Goal: Task Accomplishment & Management: Use online tool/utility

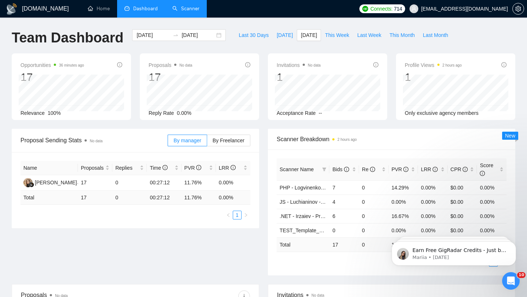
click at [187, 11] on link "Scanner" at bounding box center [185, 8] width 27 height 6
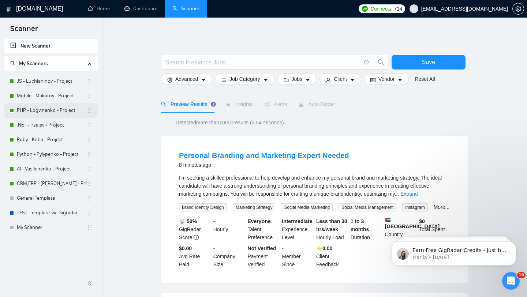
click at [44, 113] on link "PHP - Logvinenko - Project" at bounding box center [52, 110] width 70 height 15
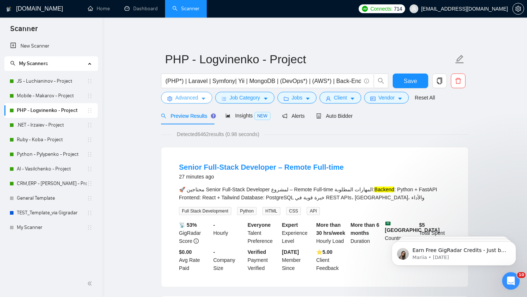
click at [199, 100] on button "Advanced" at bounding box center [186, 98] width 51 height 12
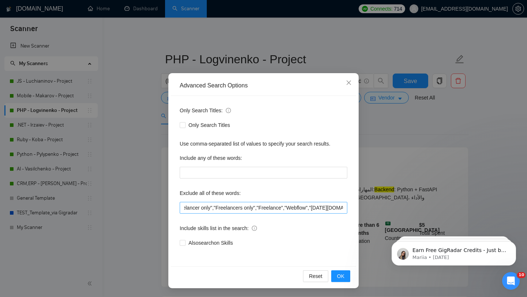
scroll to position [0, 251]
click at [291, 206] on input "".NET","Azure","Swift","Objective-c","Kotlin","No agency","No agencies","No Age…" at bounding box center [264, 208] width 168 height 12
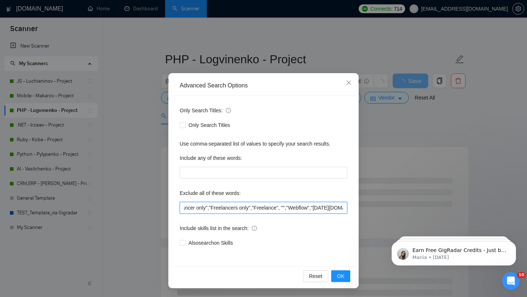
paste input "only individual freelancers"
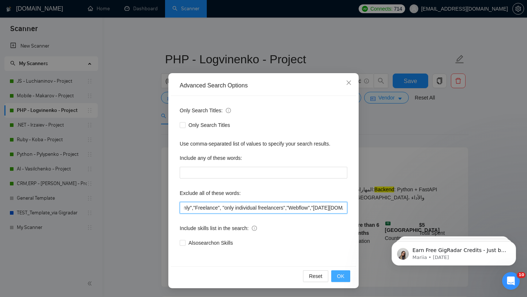
type input "".NET","Azure","Swift","Objective-c","Kotlin","No agency","No agencies","No Age…"
click at [341, 276] on span "OK" at bounding box center [340, 276] width 7 height 8
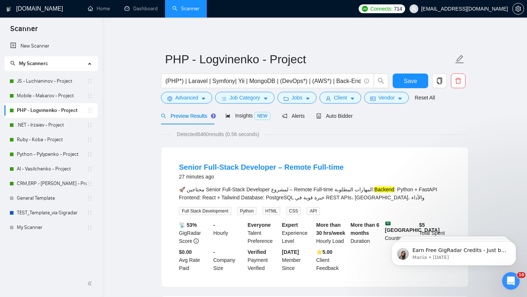
scroll to position [0, 0]
